Goal: Information Seeking & Learning: Learn about a topic

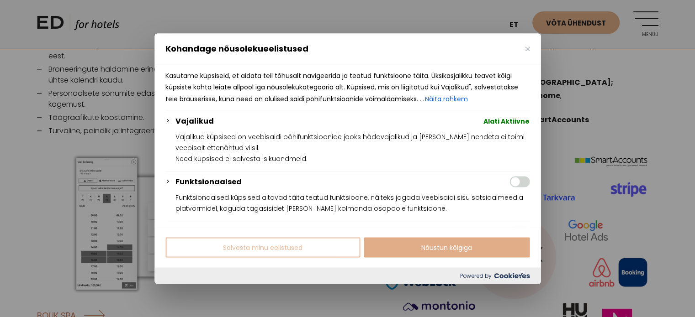
click at [295, 249] on button "Salvesta minu eelistused" at bounding box center [262, 247] width 195 height 20
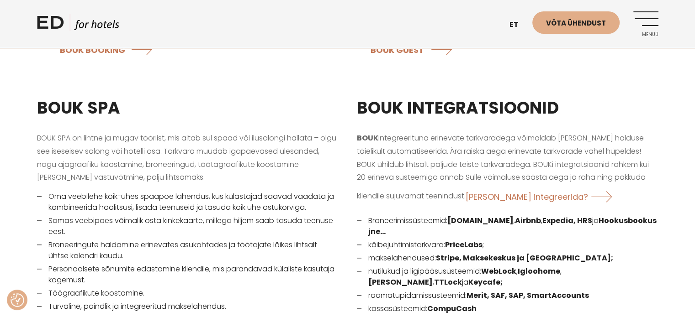
scroll to position [1142, 0]
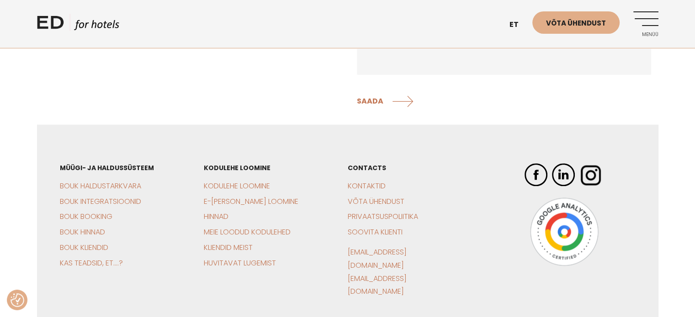
scroll to position [972, 0]
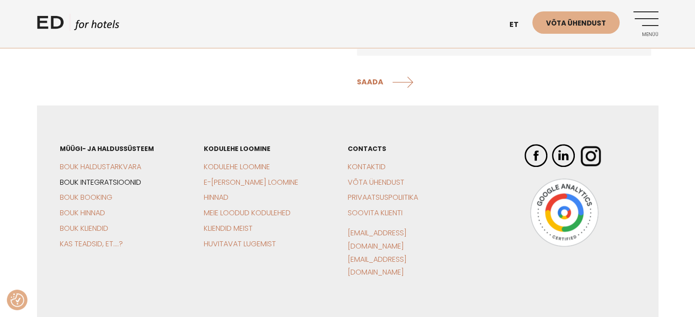
click at [87, 182] on link "BOUK Integratsioonid" at bounding box center [100, 182] width 81 height 11
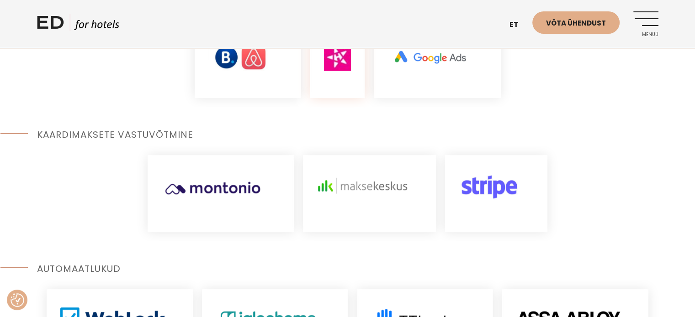
scroll to position [365, 0]
click at [216, 173] on img at bounding box center [213, 188] width 105 height 31
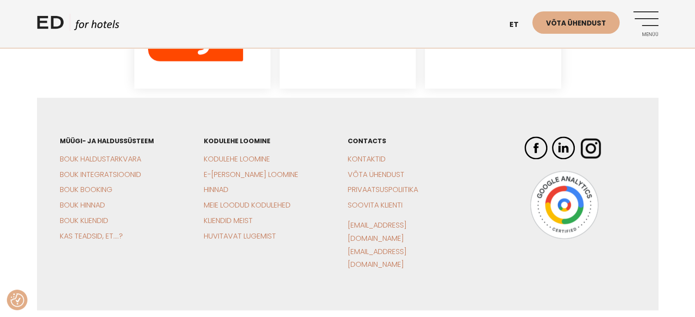
scroll to position [1397, 0]
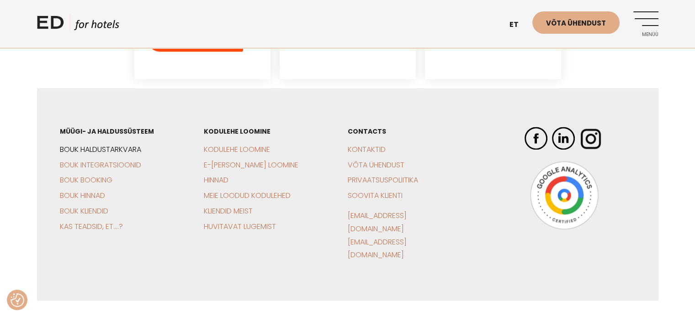
click at [120, 144] on link "BOUK Haldustarkvara" at bounding box center [100, 149] width 81 height 11
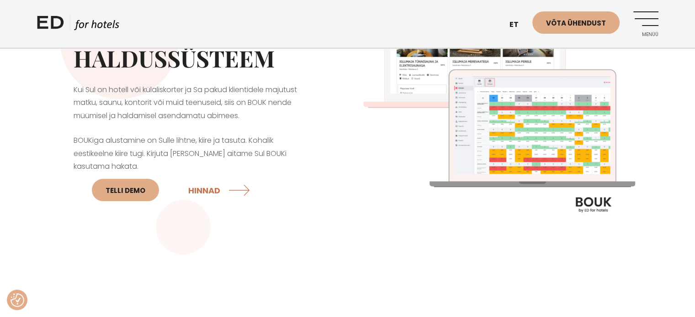
scroll to position [137, 0]
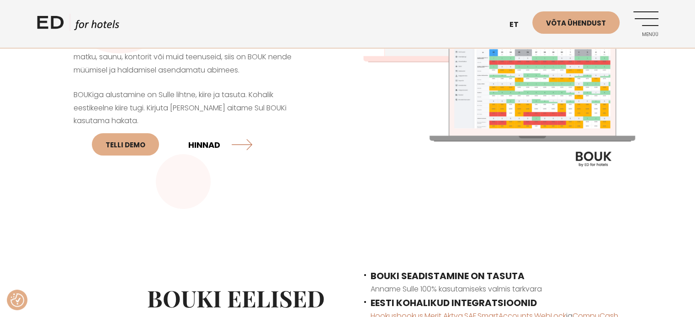
click at [233, 140] on link "HINNAD" at bounding box center [220, 144] width 64 height 24
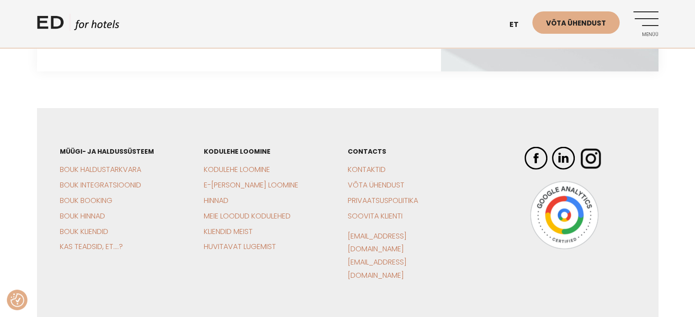
scroll to position [2044, 0]
